Goal: Entertainment & Leisure: Consume media (video, audio)

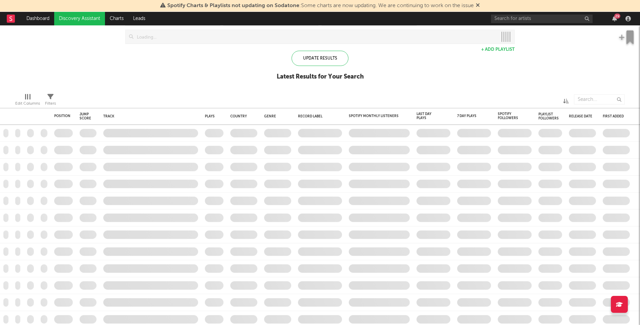
click at [615, 16] on div "29" at bounding box center [618, 16] width 6 height 5
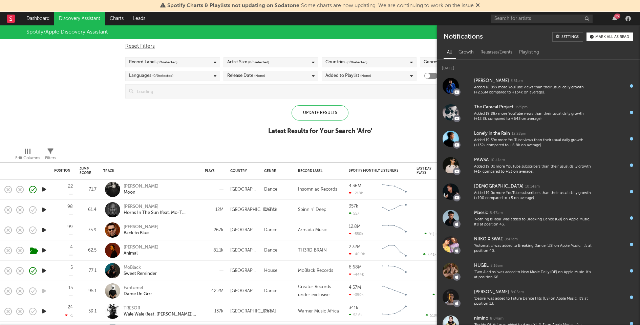
click at [615, 16] on div "29" at bounding box center [618, 16] width 6 height 5
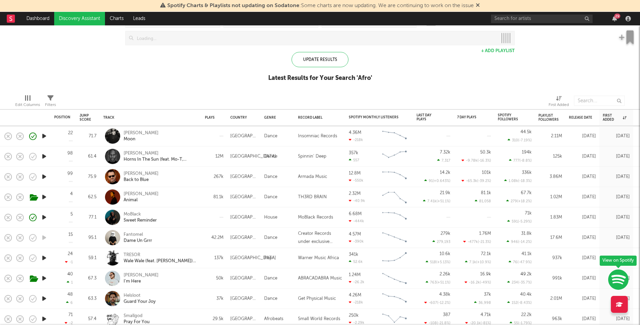
click at [44, 154] on icon "button" at bounding box center [44, 156] width 7 height 8
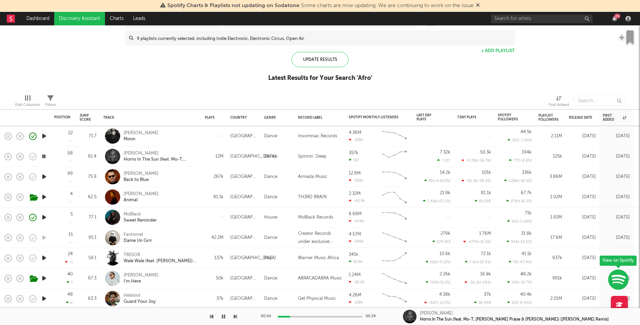
click at [42, 175] on icon "button" at bounding box center [44, 177] width 7 height 8
click at [43, 195] on icon "button" at bounding box center [44, 197] width 7 height 8
click at [330, 316] on div at bounding box center [320, 317] width 85 height 2
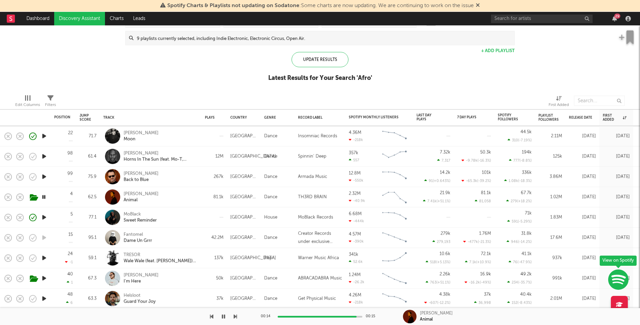
click at [45, 193] on icon "button" at bounding box center [44, 197] width 6 height 8
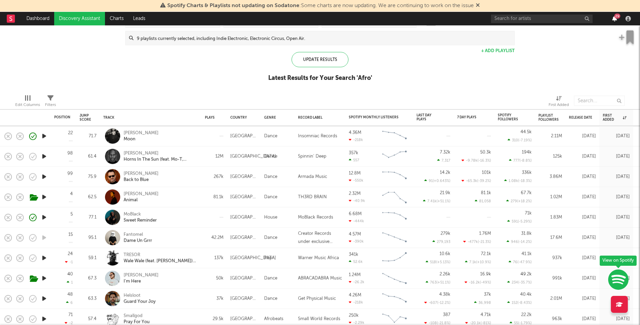
click at [617, 20] on icon "button" at bounding box center [615, 18] width 5 height 5
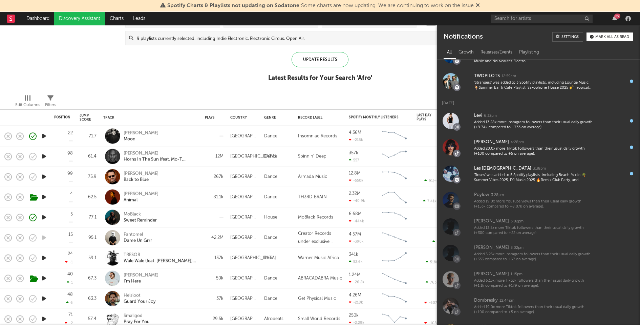
scroll to position [482, 0]
click at [608, 34] on button "Mark all as read" at bounding box center [610, 37] width 47 height 9
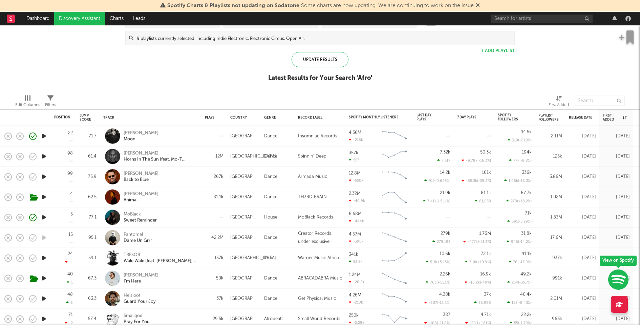
click at [398, 63] on div "Spotify/Apple Discovery Assistant Blocklist ( 44 ) Saved Searches ( 72 ) Reset …" at bounding box center [320, 30] width 640 height 117
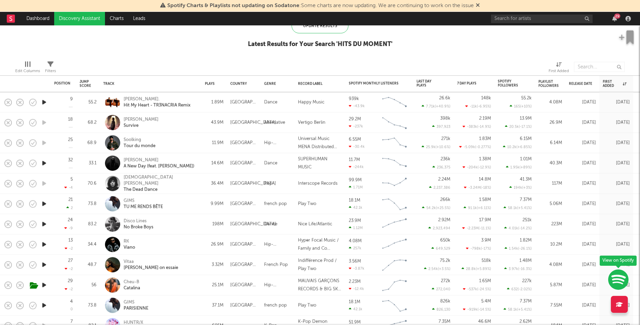
click at [44, 164] on icon "button" at bounding box center [44, 163] width 7 height 8
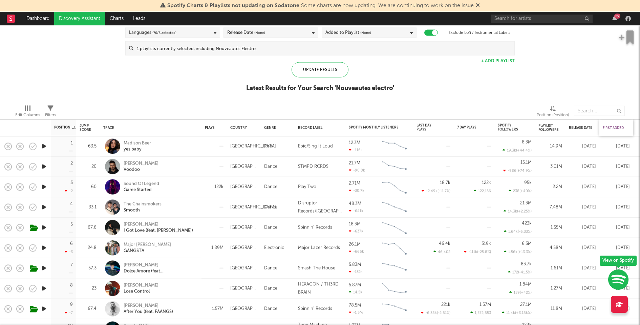
click at [610, 128] on div "First Added" at bounding box center [615, 128] width 24 height 4
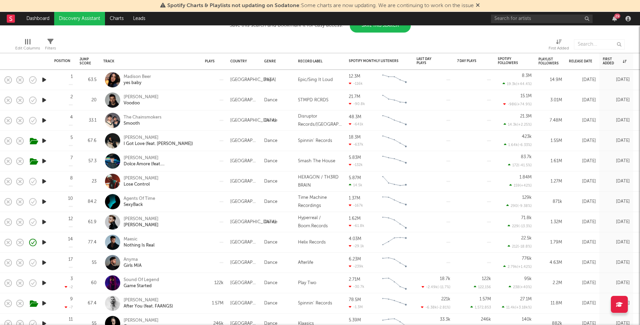
click at [45, 242] on icon "button" at bounding box center [44, 242] width 7 height 8
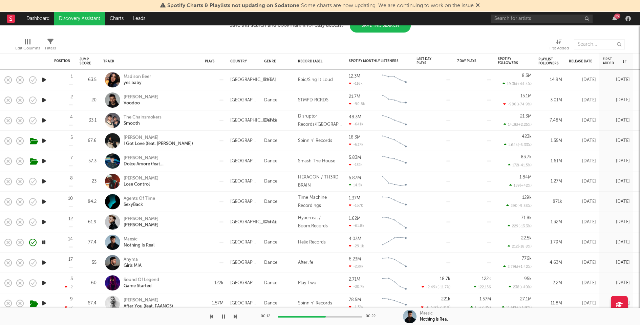
click at [45, 202] on icon "button" at bounding box center [44, 202] width 7 height 8
click at [318, 316] on div at bounding box center [320, 317] width 85 height 2
click at [263, 313] on div "00:15" at bounding box center [268, 317] width 14 height 8
